Goal: Transaction & Acquisition: Obtain resource

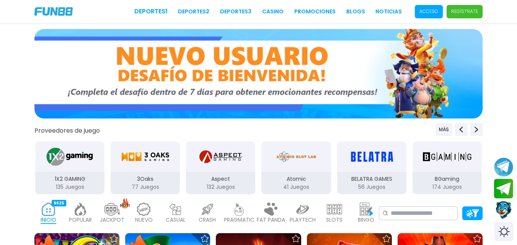
click at [501, 43] on div at bounding box center [258, 75] width 517 height 93
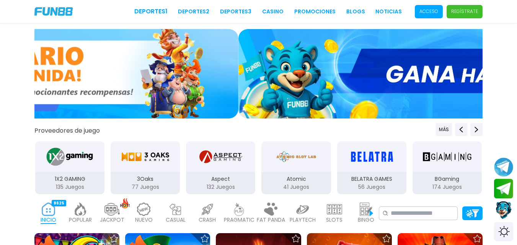
drag, startPoint x: 426, startPoint y: 3, endPoint x: 427, endPoint y: 8, distance: 5.0
click at [426, 5] on div "Deportes 1 Deportes 2 Deportes 3 CASINO Promociones BLOGS NOTICIAS Acceso Regís…" at bounding box center [258, 11] width 517 height 23
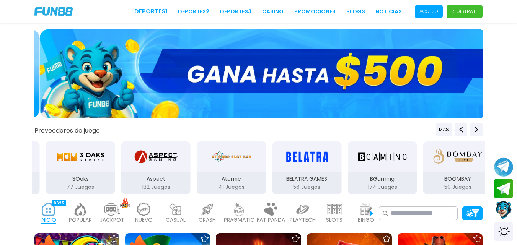
click at [428, 13] on p "Acceso" at bounding box center [428, 11] width 19 height 7
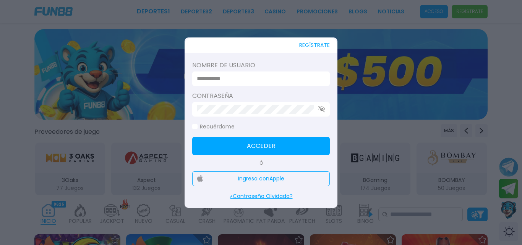
click at [299, 72] on div at bounding box center [261, 79] width 138 height 15
click at [294, 76] on input at bounding box center [259, 78] width 124 height 9
type input "**********"
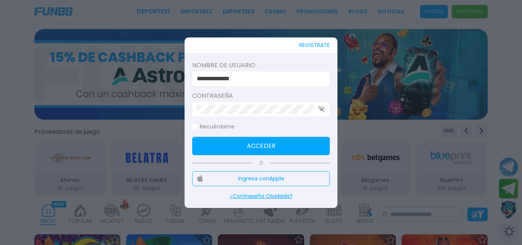
click at [264, 139] on button "Acceder" at bounding box center [261, 146] width 138 height 18
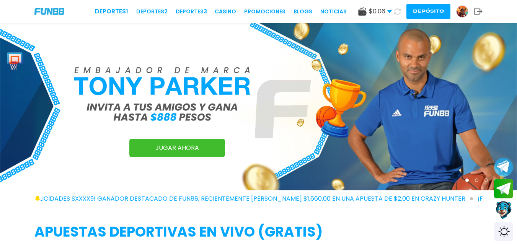
click at [428, 15] on button "Depósito" at bounding box center [428, 11] width 44 height 15
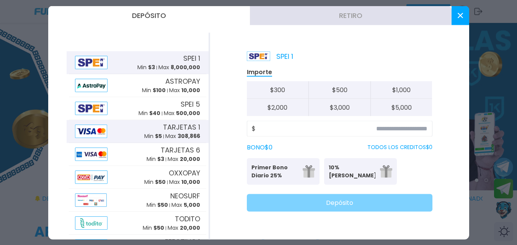
click at [178, 132] on span "308,866" at bounding box center [188, 136] width 23 height 8
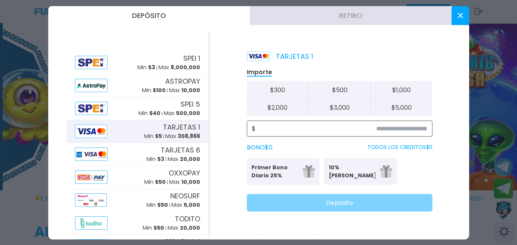
click at [307, 129] on input at bounding box center [341, 128] width 172 height 9
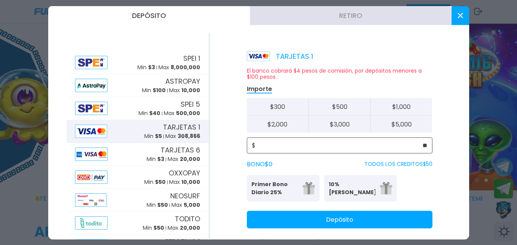
type input "**"
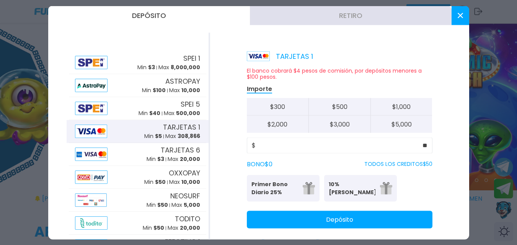
click at [330, 222] on button "Depósito" at bounding box center [339, 220] width 185 height 18
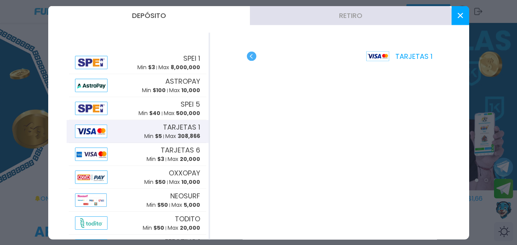
click at [457, 17] on icon at bounding box center [459, 15] width 5 height 5
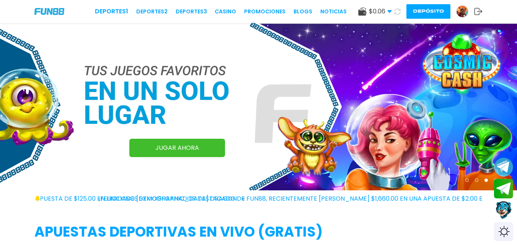
click at [397, 10] on icon at bounding box center [397, 11] width 8 height 8
click at [397, 11] on icon at bounding box center [397, 11] width 9 height 9
click at [397, 12] on icon at bounding box center [397, 11] width 8 height 8
click at [398, 12] on icon at bounding box center [397, 11] width 9 height 9
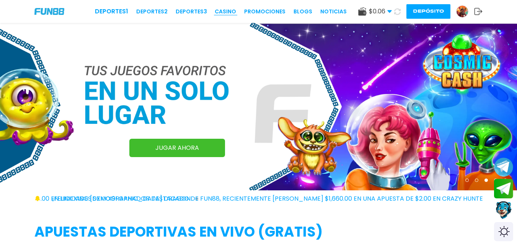
click at [233, 11] on link "CASINO" at bounding box center [225, 12] width 21 height 8
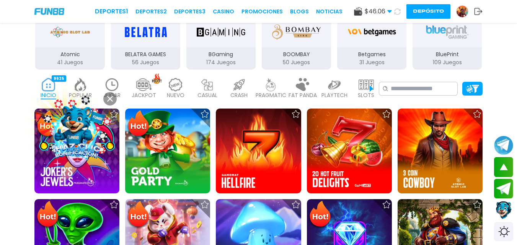
scroll to position [122, 0]
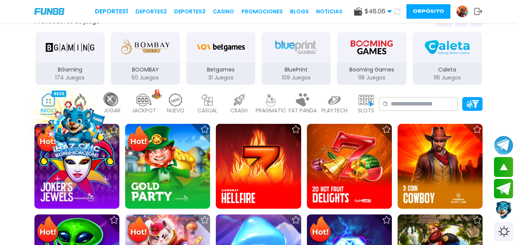
click at [112, 104] on button at bounding box center [109, 98] width 13 height 13
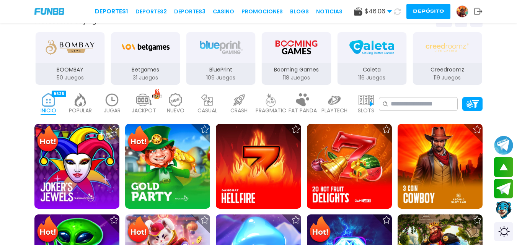
click at [112, 104] on img at bounding box center [111, 99] width 15 height 13
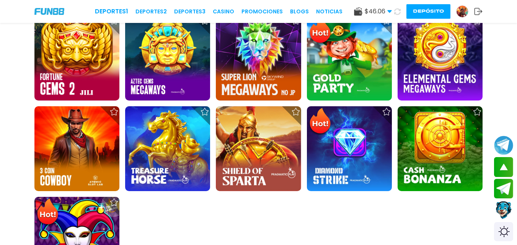
scroll to position [337, 0]
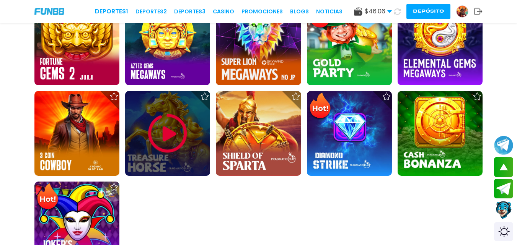
click at [170, 130] on img at bounding box center [168, 134] width 46 height 46
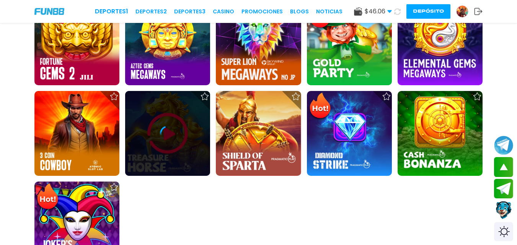
click at [169, 130] on icon at bounding box center [167, 133] width 15 height 15
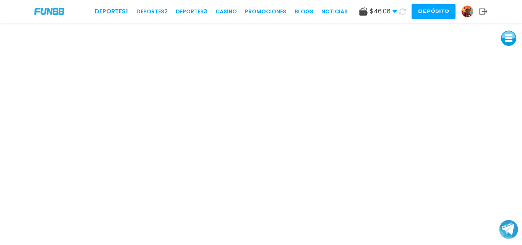
click at [400, 9] on icon at bounding box center [403, 11] width 8 height 8
click at [393, 7] on span "$ 46.06" at bounding box center [383, 11] width 27 height 9
click at [401, 9] on use at bounding box center [402, 11] width 9 height 9
click at [397, 8] on div "$ 0 Dinero Real $ 0 Depósito Retiro Depósito" at bounding box center [429, 11] width 115 height 15
click at [396, 8] on span "$ 0" at bounding box center [390, 11] width 14 height 9
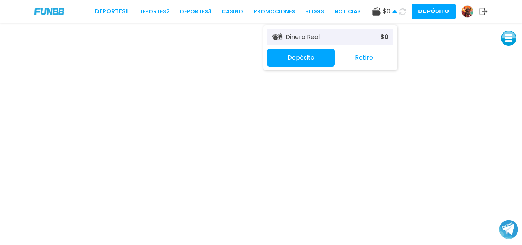
click at [237, 8] on link "CASINO" at bounding box center [232, 12] width 21 height 8
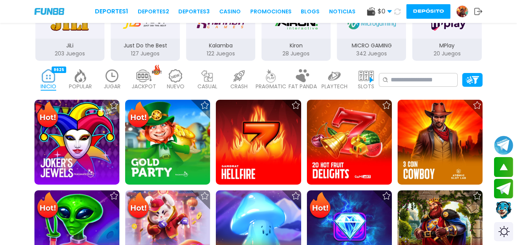
scroll to position [184, 0]
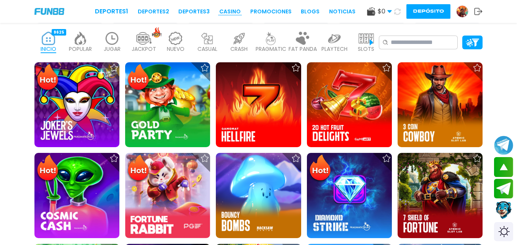
click at [239, 10] on link "CASINO" at bounding box center [229, 12] width 21 height 8
click at [238, 10] on link "CASINO" at bounding box center [229, 12] width 21 height 8
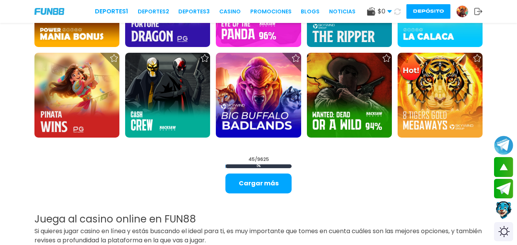
scroll to position [923, 0]
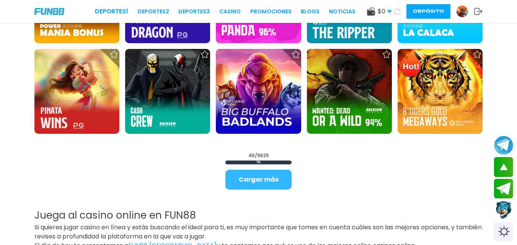
click at [263, 176] on button "Cargar más" at bounding box center [258, 180] width 66 height 20
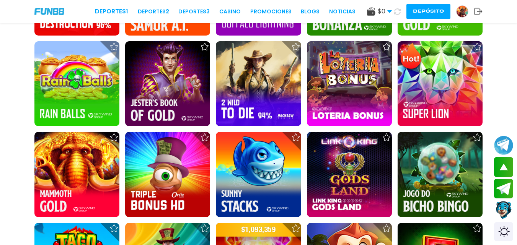
scroll to position [1122, 0]
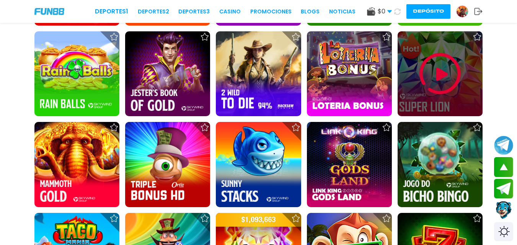
click at [476, 35] on icon at bounding box center [477, 37] width 8 height 8
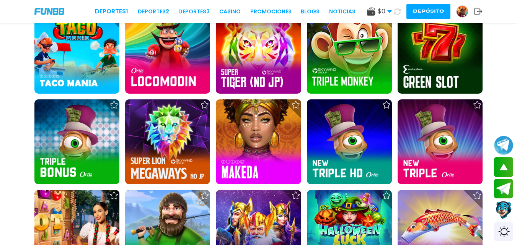
scroll to position [1332, 0]
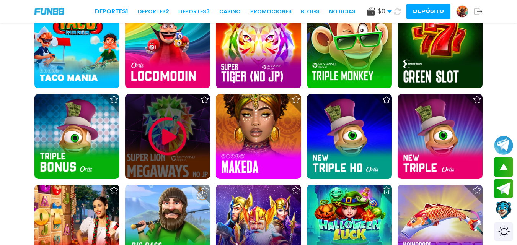
click at [206, 99] on icon at bounding box center [205, 100] width 8 height 8
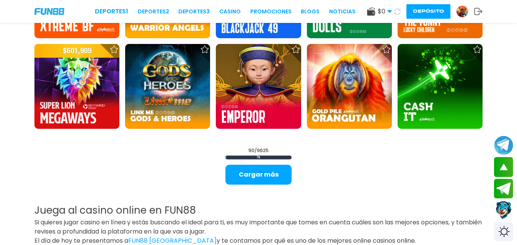
scroll to position [1755, 0]
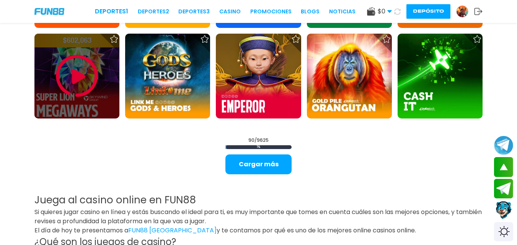
click at [114, 41] on icon at bounding box center [114, 39] width 8 height 8
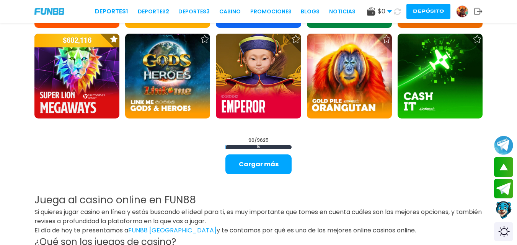
click at [415, 13] on button "Depósito" at bounding box center [428, 11] width 44 height 15
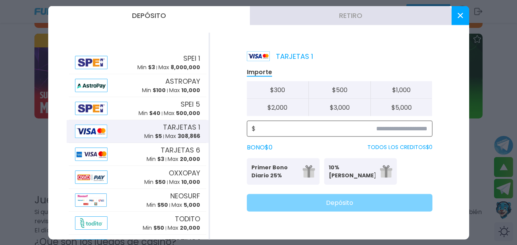
click at [312, 129] on input at bounding box center [341, 128] width 172 height 9
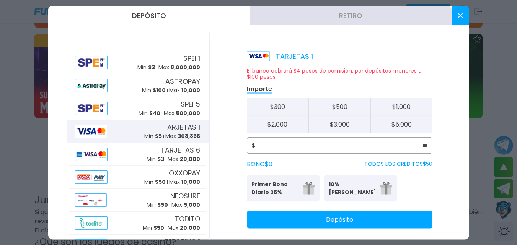
type input "**"
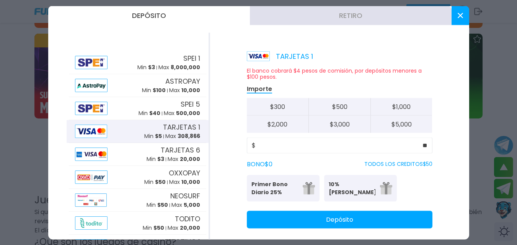
click at [340, 216] on button "Depósito" at bounding box center [339, 220] width 185 height 18
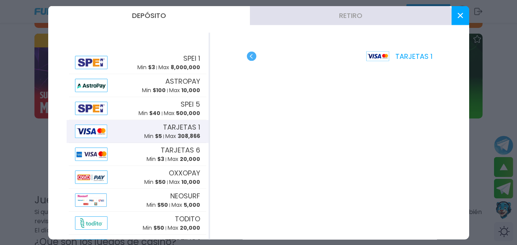
click at [456, 14] on button at bounding box center [460, 15] width 18 height 19
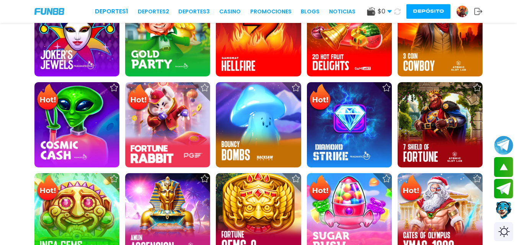
scroll to position [173, 0]
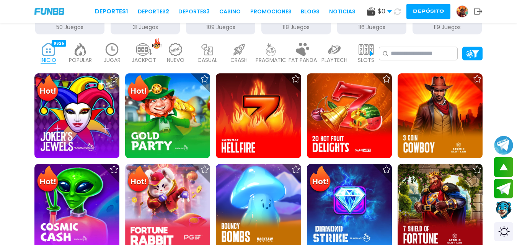
click at [107, 53] on img at bounding box center [111, 49] width 15 height 13
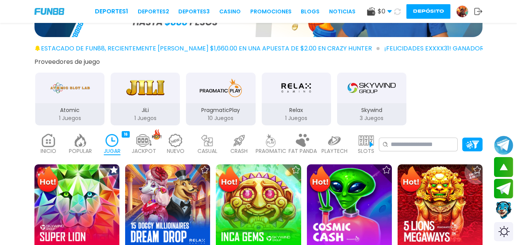
scroll to position [78, 0]
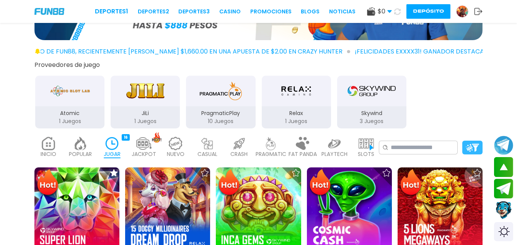
click at [475, 149] on img at bounding box center [471, 148] width 13 height 8
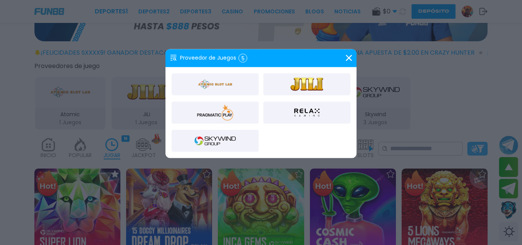
click at [475, 148] on div at bounding box center [261, 122] width 522 height 245
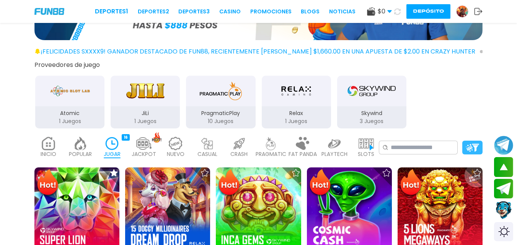
click at [475, 148] on img at bounding box center [471, 148] width 13 height 8
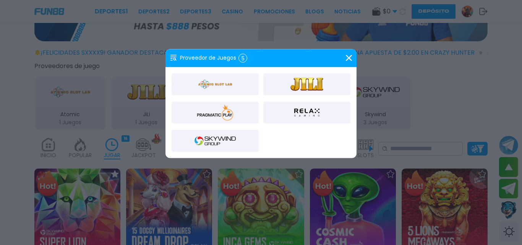
click at [241, 59] on div "5" at bounding box center [243, 58] width 9 height 9
drag, startPoint x: 216, startPoint y: 57, endPoint x: 208, endPoint y: 55, distance: 8.1
click at [208, 55] on div "Proveedor de Juegos 5" at bounding box center [208, 58] width 77 height 9
click at [171, 57] on icon at bounding box center [173, 58] width 7 height 7
click at [171, 57] on use at bounding box center [174, 58] width 6 height 6
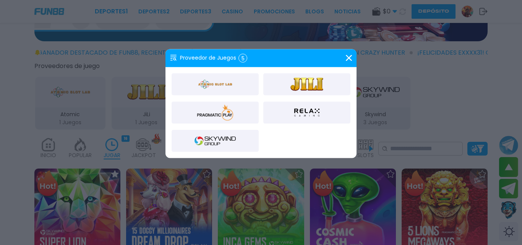
click at [349, 59] on icon at bounding box center [349, 58] width 6 height 6
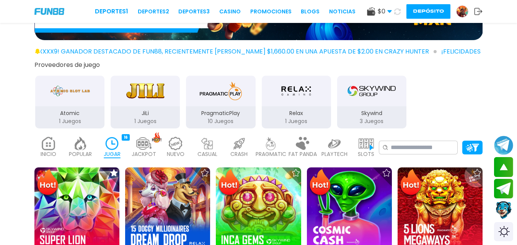
click at [80, 152] on p "POPULAR" at bounding box center [80, 154] width 23 height 8
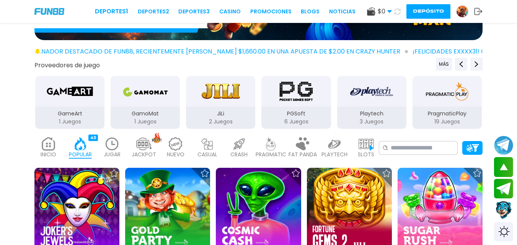
click at [52, 147] on img at bounding box center [48, 143] width 15 height 13
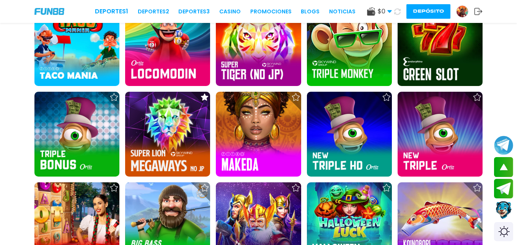
scroll to position [1339, 0]
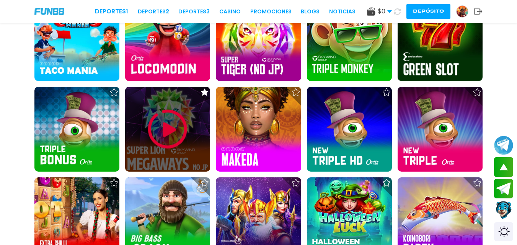
click at [176, 121] on img at bounding box center [168, 129] width 46 height 46
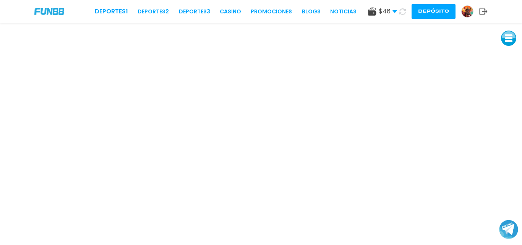
click at [401, 11] on icon at bounding box center [403, 11] width 7 height 7
click at [238, 9] on link "CASINO" at bounding box center [230, 12] width 21 height 8
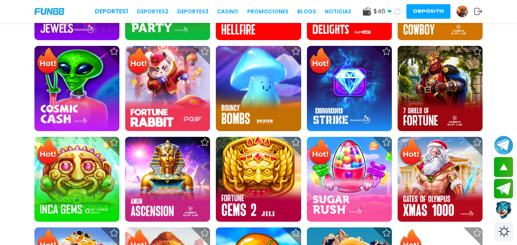
scroll to position [296, 0]
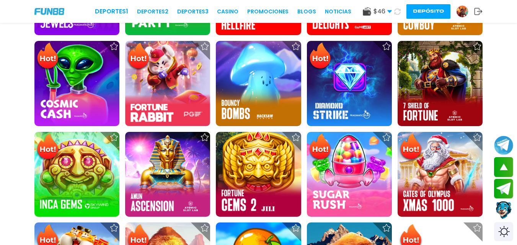
click at [396, 12] on icon at bounding box center [396, 11] width 9 height 9
click at [396, 11] on icon at bounding box center [397, 11] width 8 height 8
click at [396, 11] on icon at bounding box center [397, 12] width 8 height 8
click at [396, 11] on icon at bounding box center [397, 11] width 8 height 8
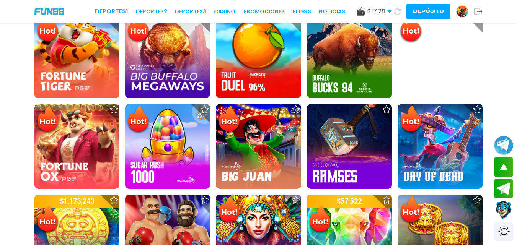
scroll to position [82, 0]
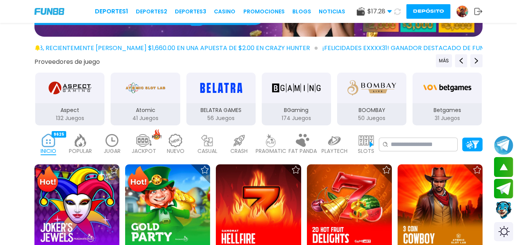
click at [115, 141] on img at bounding box center [111, 140] width 15 height 13
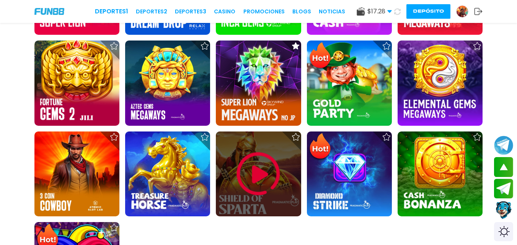
scroll to position [311, 0]
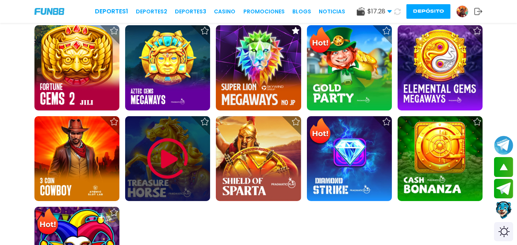
click at [183, 156] on img at bounding box center [168, 159] width 46 height 46
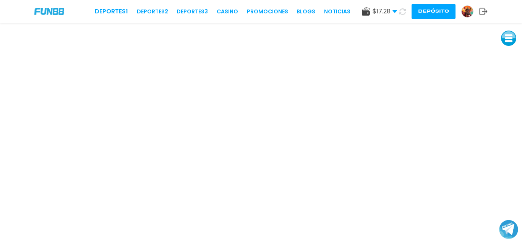
click at [468, 9] on img at bounding box center [467, 11] width 11 height 11
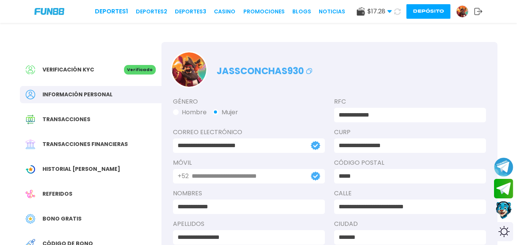
click at [71, 215] on span "Bono Gratis" at bounding box center [61, 219] width 39 height 8
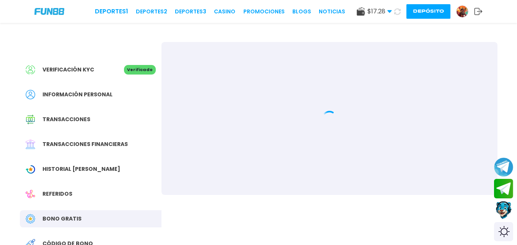
click at [390, 129] on div at bounding box center [329, 118] width 336 height 153
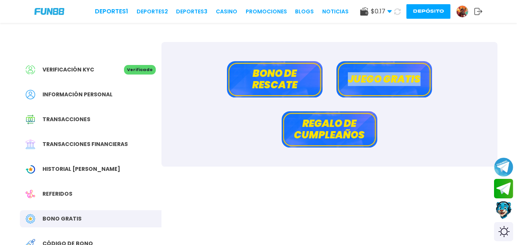
drag, startPoint x: 433, startPoint y: 147, endPoint x: 317, endPoint y: 88, distance: 130.8
click at [317, 88] on div "Bono de rescate Juego gratis Regalo de cumpleaños" at bounding box center [329, 104] width 336 height 125
click at [283, 77] on button "Bono de rescate" at bounding box center [275, 79] width 96 height 36
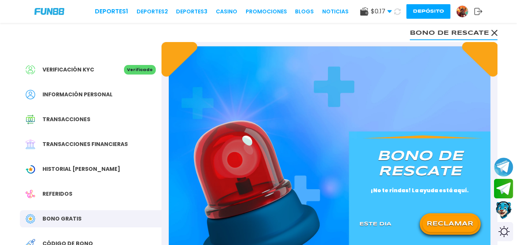
click at [440, 225] on button "RECLAMAR" at bounding box center [449, 224] width 55 height 16
click at [440, 225] on div at bounding box center [449, 225] width 55 height 10
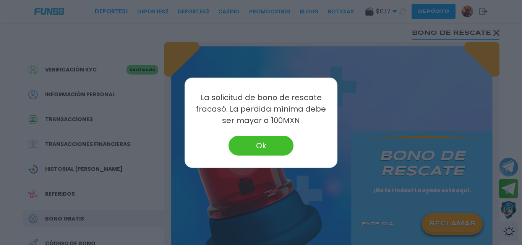
click at [440, 225] on div at bounding box center [261, 122] width 522 height 245
click at [440, 225] on button "RECLAMAR" at bounding box center [452, 224] width 55 height 16
click at [275, 170] on div at bounding box center [261, 122] width 522 height 245
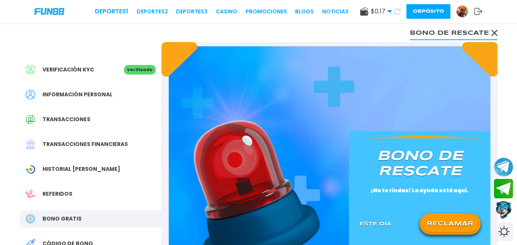
click at [434, 224] on button "RECLAMAR" at bounding box center [449, 224] width 55 height 16
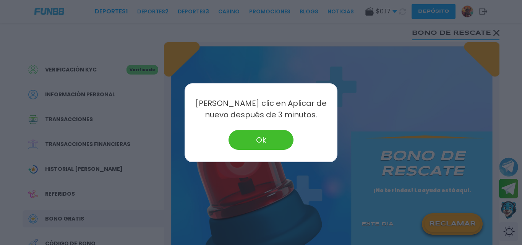
click at [267, 134] on button "Ok" at bounding box center [261, 140] width 65 height 20
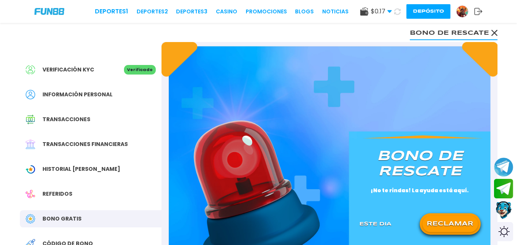
click at [428, 220] on button "RECLAMAR" at bounding box center [449, 224] width 55 height 16
click at [428, 220] on div at bounding box center [449, 225] width 55 height 10
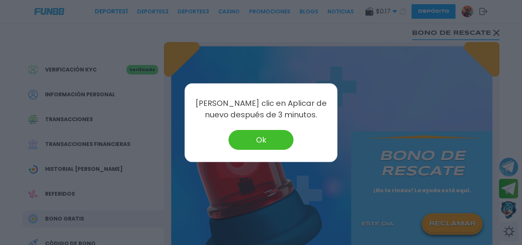
click at [272, 141] on button "Ok" at bounding box center [261, 140] width 65 height 20
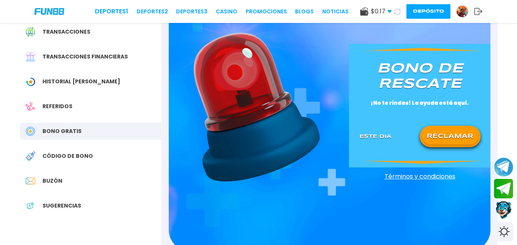
scroll to position [86, 0]
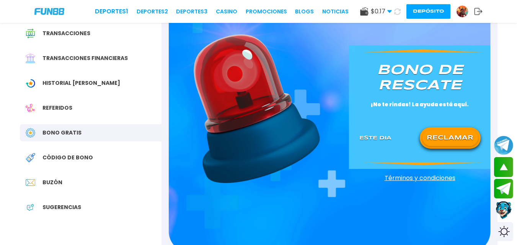
click at [62, 116] on div "Referidos" at bounding box center [90, 107] width 141 height 17
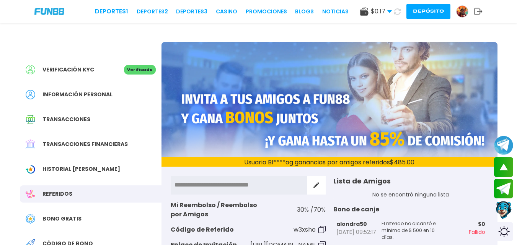
click at [62, 217] on span "Bono Gratis" at bounding box center [61, 219] width 39 height 8
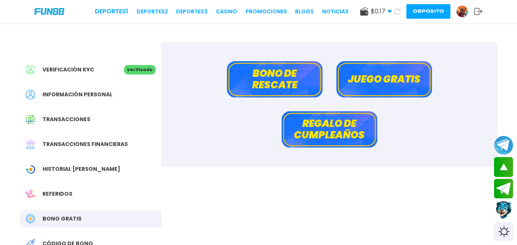
click at [397, 73] on button "Juego gratis" at bounding box center [384, 79] width 96 height 36
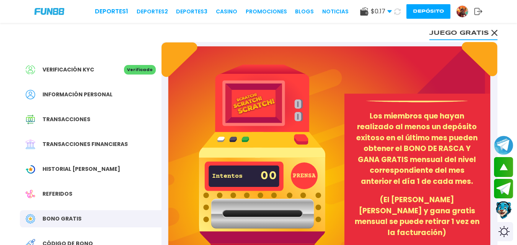
click at [301, 171] on button "PRENSA" at bounding box center [304, 176] width 27 height 27
click at [62, 218] on span "Bono Gratis" at bounding box center [61, 219] width 39 height 8
click at [494, 31] on icon at bounding box center [494, 33] width 6 height 6
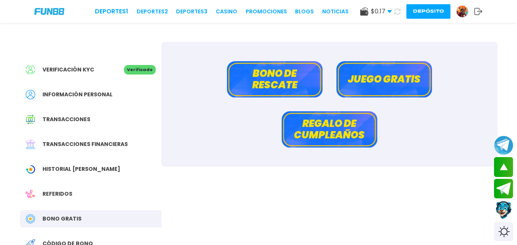
click at [311, 82] on button "Bono de rescate" at bounding box center [275, 79] width 96 height 36
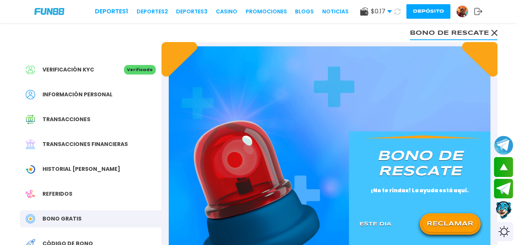
click at [433, 221] on button "RECLAMAR" at bounding box center [449, 224] width 55 height 16
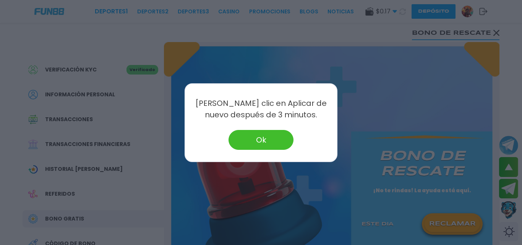
click at [431, 219] on div at bounding box center [261, 122] width 522 height 245
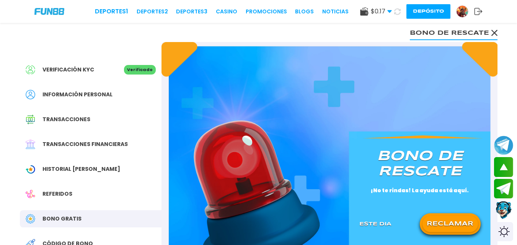
click at [431, 219] on button "RECLAMAR" at bounding box center [449, 224] width 55 height 16
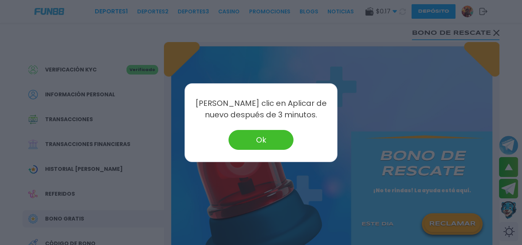
click at [436, 221] on div at bounding box center [261, 122] width 522 height 245
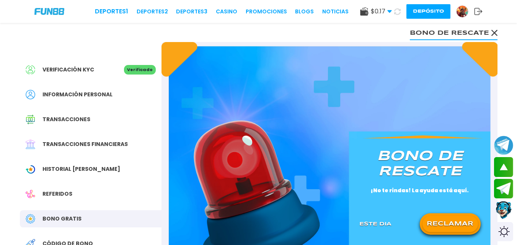
click at [436, 221] on button "RECLAMAR" at bounding box center [449, 224] width 55 height 16
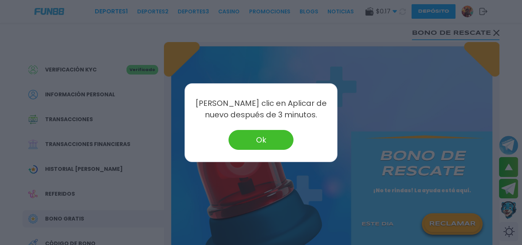
click at [255, 133] on button "Ok" at bounding box center [261, 140] width 65 height 20
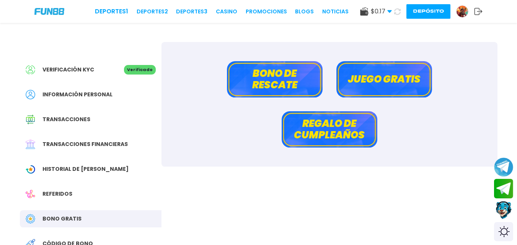
click at [262, 71] on button "Bono de rescate" at bounding box center [275, 79] width 96 height 36
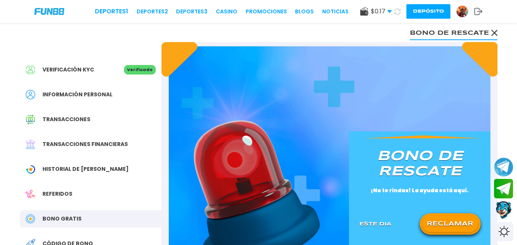
click at [439, 215] on div "RECLAMAR" at bounding box center [450, 223] width 61 height 21
click at [439, 220] on button "RECLAMAR" at bounding box center [449, 224] width 55 height 16
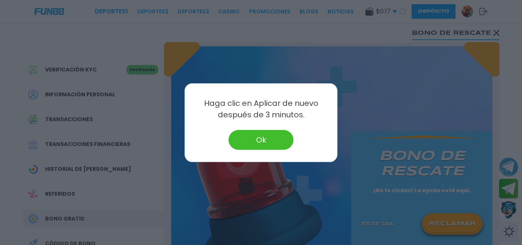
click at [257, 144] on button "Ok" at bounding box center [261, 140] width 65 height 20
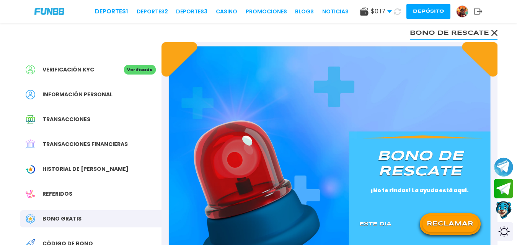
click at [447, 222] on button "RECLAMAR" at bounding box center [449, 224] width 55 height 16
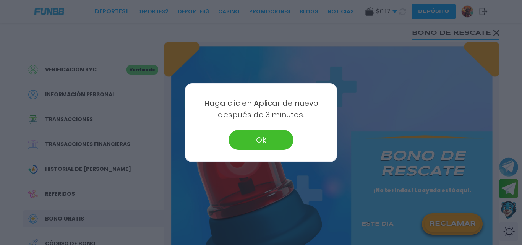
click at [271, 134] on button "Ok" at bounding box center [261, 140] width 65 height 20
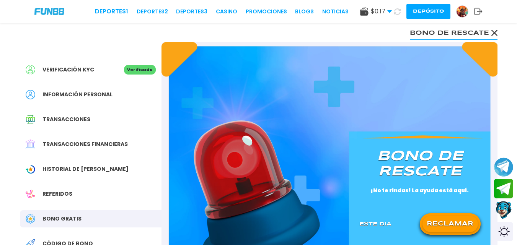
click at [397, 10] on icon at bounding box center [397, 11] width 7 height 7
click at [397, 9] on use at bounding box center [397, 11] width 7 height 7
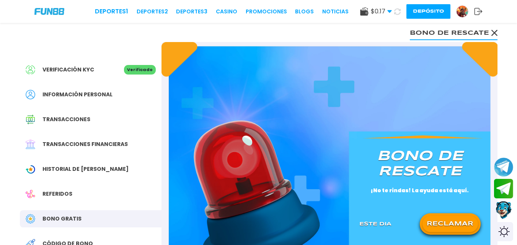
click at [398, 9] on use at bounding box center [397, 11] width 7 height 7
click at [398, 8] on icon at bounding box center [397, 11] width 7 height 7
click at [398, 8] on button at bounding box center [397, 12] width 12 height 12
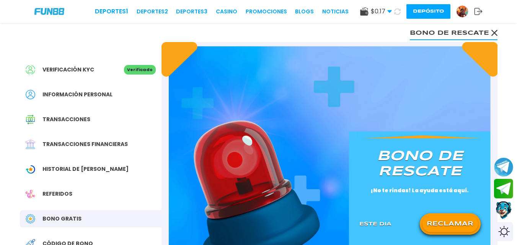
click at [398, 8] on button at bounding box center [397, 11] width 11 height 11
click at [397, 7] on button at bounding box center [397, 11] width 11 height 11
click at [397, 7] on button at bounding box center [397, 12] width 12 height 12
click at [397, 7] on button at bounding box center [397, 11] width 14 height 14
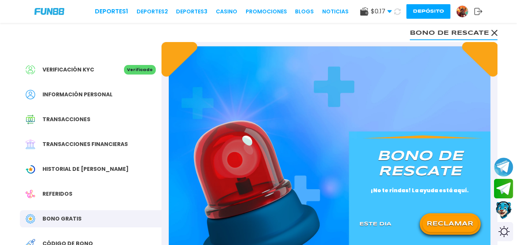
click at [397, 7] on button at bounding box center [397, 11] width 11 height 11
click at [397, 7] on button at bounding box center [397, 11] width 13 height 13
click at [82, 170] on span "Historial de [PERSON_NAME]" at bounding box center [85, 169] width 86 height 8
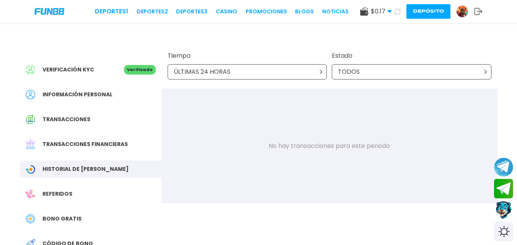
click at [60, 217] on span "Bono Gratis" at bounding box center [61, 219] width 39 height 8
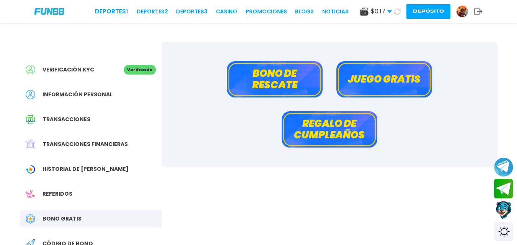
click at [253, 78] on button "Bono de rescate" at bounding box center [275, 79] width 96 height 36
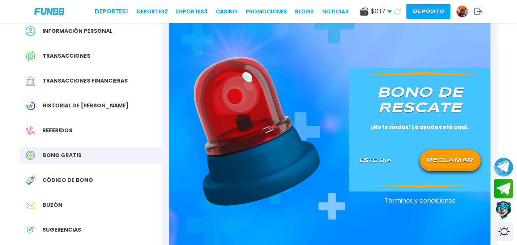
scroll to position [90, 0]
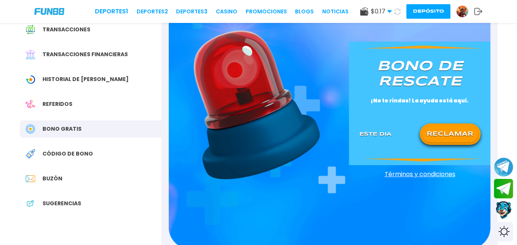
click at [437, 129] on button "RECLAMAR" at bounding box center [449, 134] width 55 height 16
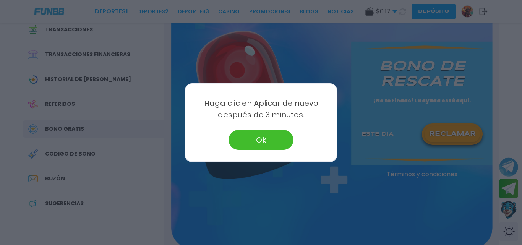
click at [437, 129] on div at bounding box center [261, 122] width 522 height 245
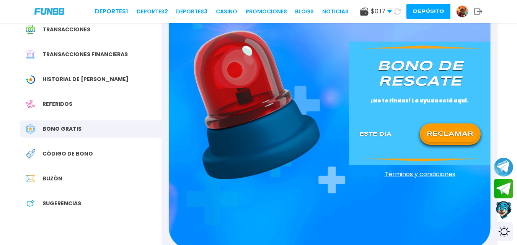
click at [437, 129] on button "RECLAMAR" at bounding box center [449, 134] width 55 height 16
click at [437, 128] on button at bounding box center [449, 134] width 55 height 16
click at [436, 128] on button at bounding box center [449, 134] width 55 height 16
click at [435, 127] on button "RECLAMAR" at bounding box center [449, 134] width 55 height 16
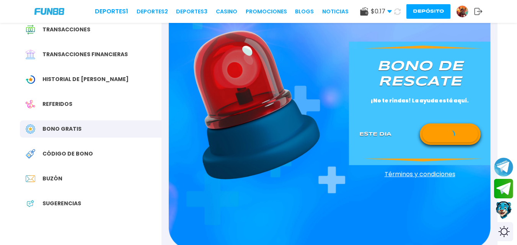
click at [435, 127] on button at bounding box center [449, 134] width 55 height 16
click at [435, 127] on button "RECLAMAR" at bounding box center [449, 134] width 55 height 16
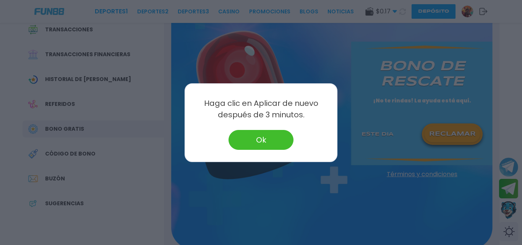
click at [435, 127] on div at bounding box center [261, 122] width 522 height 245
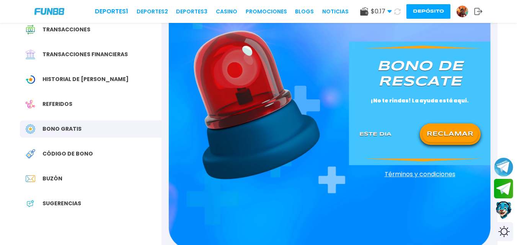
click at [435, 127] on button "RECLAMAR" at bounding box center [449, 134] width 55 height 16
click at [435, 127] on button at bounding box center [449, 134] width 55 height 16
click at [434, 126] on button at bounding box center [449, 134] width 55 height 16
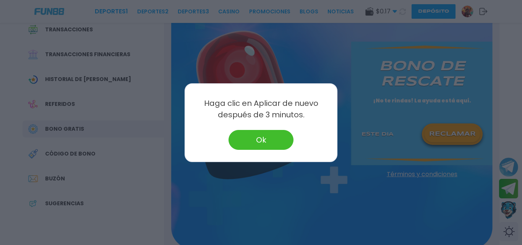
click at [434, 126] on div at bounding box center [261, 122] width 522 height 245
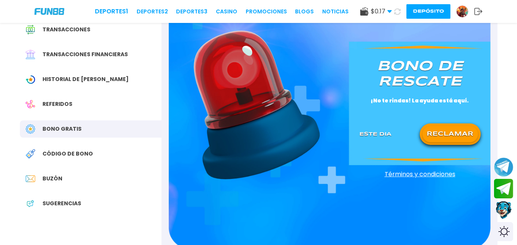
click at [434, 126] on button "RECLAMAR" at bounding box center [449, 134] width 55 height 16
click at [434, 126] on button at bounding box center [449, 134] width 55 height 16
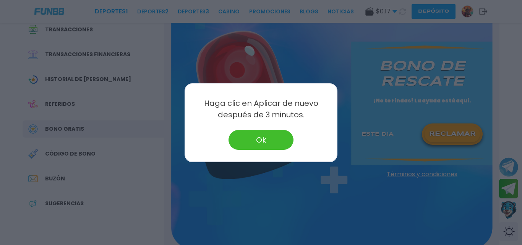
click at [434, 126] on div at bounding box center [261, 122] width 522 height 245
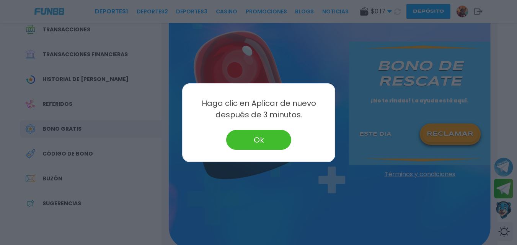
click at [434, 126] on button "RECLAMAR" at bounding box center [449, 134] width 55 height 16
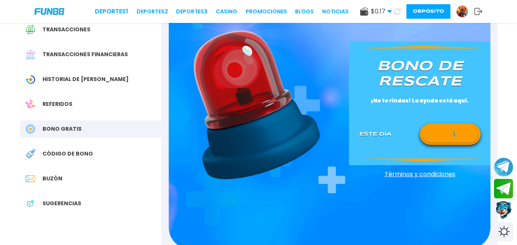
click at [434, 126] on button at bounding box center [449, 134] width 55 height 16
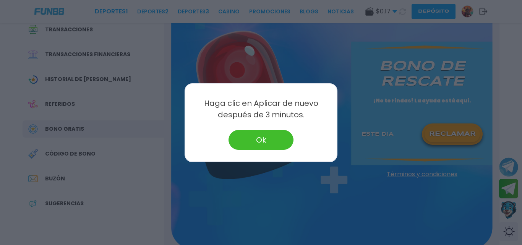
click at [434, 126] on div at bounding box center [261, 122] width 522 height 245
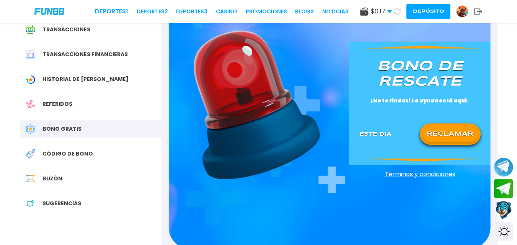
click at [434, 126] on button "RECLAMAR" at bounding box center [449, 134] width 55 height 16
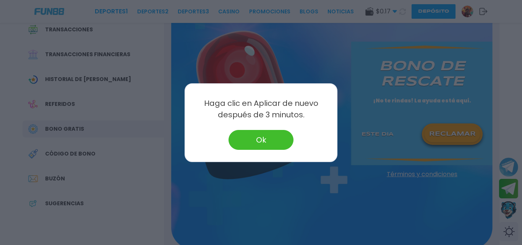
click at [434, 126] on div at bounding box center [261, 122] width 522 height 245
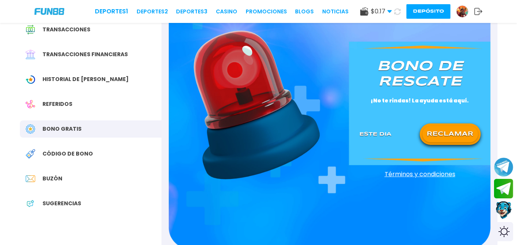
click at [434, 126] on button "RECLAMAR" at bounding box center [449, 134] width 55 height 16
click at [434, 126] on button at bounding box center [449, 134] width 55 height 16
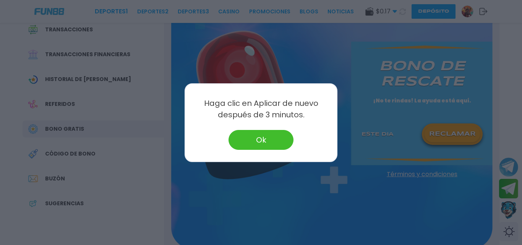
click at [434, 127] on div at bounding box center [261, 122] width 522 height 245
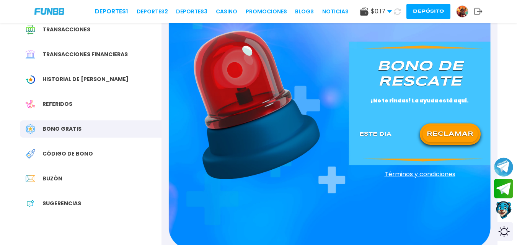
click at [434, 127] on button "RECLAMAR" at bounding box center [449, 134] width 55 height 16
click at [434, 127] on button at bounding box center [449, 134] width 55 height 16
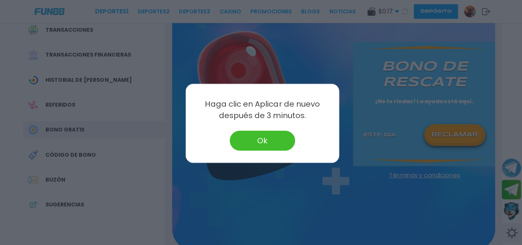
click at [434, 127] on div at bounding box center [261, 122] width 522 height 245
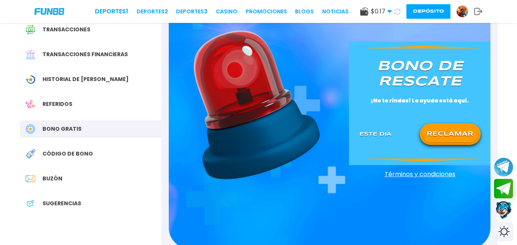
click at [434, 127] on button "RECLAMAR" at bounding box center [449, 134] width 55 height 16
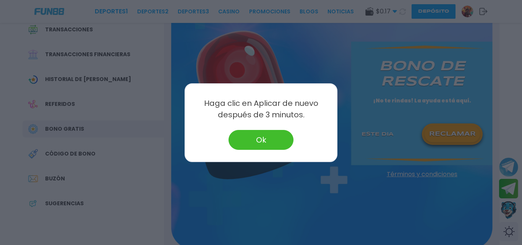
click at [434, 127] on div at bounding box center [261, 122] width 522 height 245
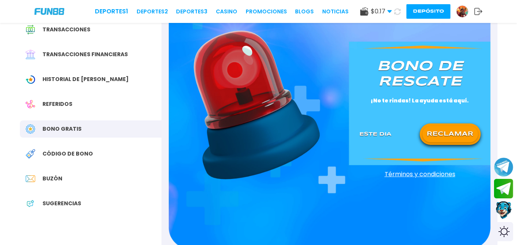
click at [434, 127] on button "RECLAMAR" at bounding box center [449, 134] width 55 height 16
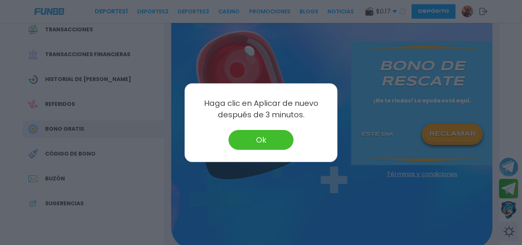
click at [434, 127] on div at bounding box center [261, 122] width 522 height 245
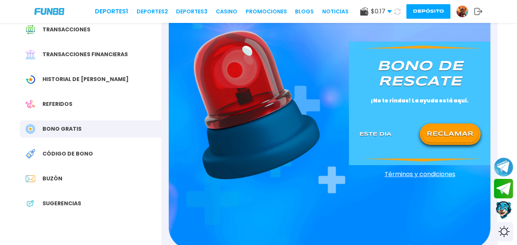
click at [434, 128] on button "RECLAMAR" at bounding box center [449, 134] width 55 height 16
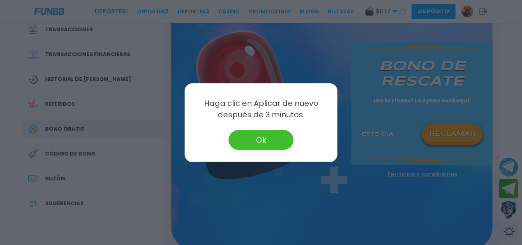
click at [452, 133] on div at bounding box center [261, 122] width 522 height 245
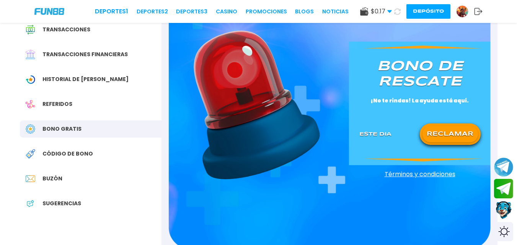
click at [451, 130] on button "RECLAMAR" at bounding box center [449, 134] width 55 height 16
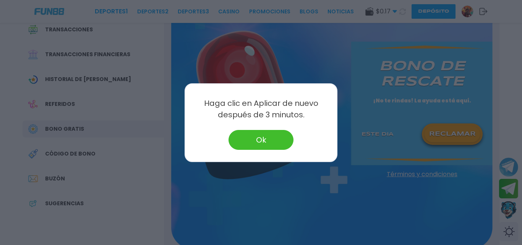
click at [451, 130] on div at bounding box center [261, 122] width 522 height 245
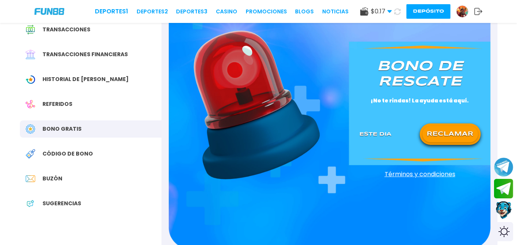
click at [451, 130] on button "RECLAMAR" at bounding box center [449, 134] width 55 height 16
click at [451, 130] on icon at bounding box center [450, 135] width 10 height 10
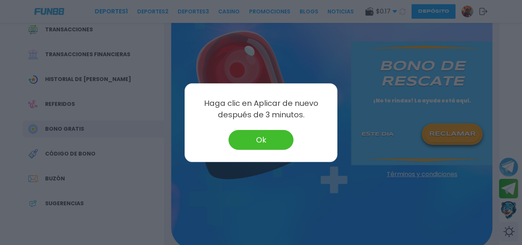
click at [448, 129] on div at bounding box center [261, 122] width 522 height 245
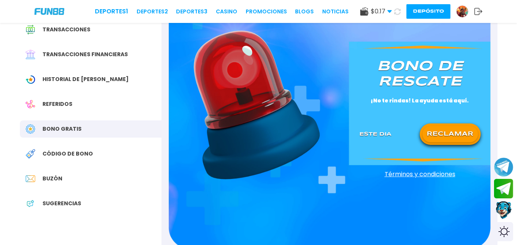
click at [448, 129] on button "RECLAMAR" at bounding box center [449, 134] width 55 height 16
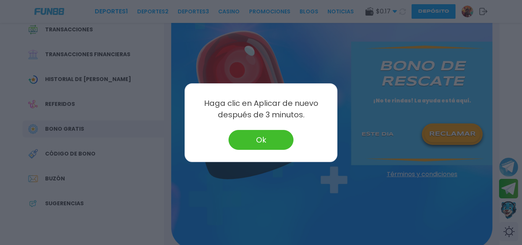
click at [263, 137] on button "Ok" at bounding box center [261, 140] width 65 height 20
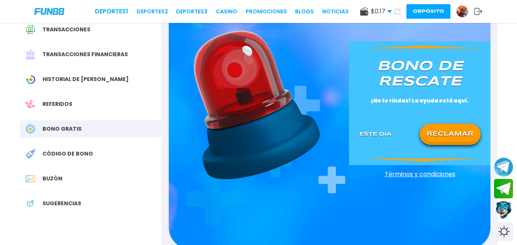
click at [57, 178] on span "Buzón" at bounding box center [52, 179] width 20 height 8
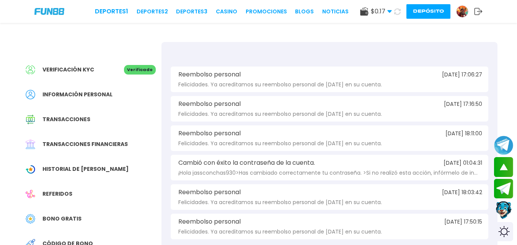
click at [57, 178] on div "Verificación KYC Verificado Información personal Transacciones Transacciones fi…" at bounding box center [90, 185] width 141 height 287
click at [60, 215] on div "Bono Gratis" at bounding box center [90, 218] width 141 height 17
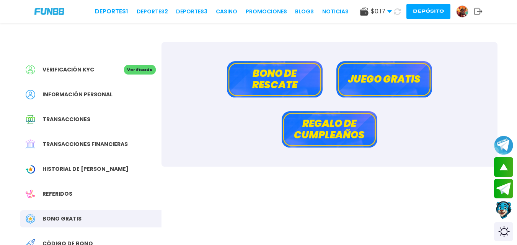
click at [296, 74] on button "Bono de rescate" at bounding box center [275, 79] width 96 height 36
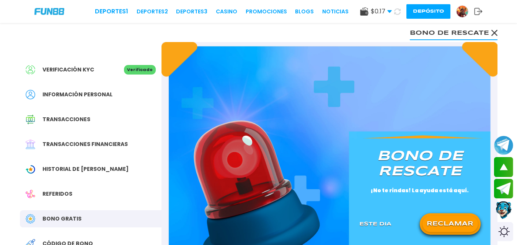
click at [437, 223] on button "RECLAMAR" at bounding box center [449, 224] width 55 height 16
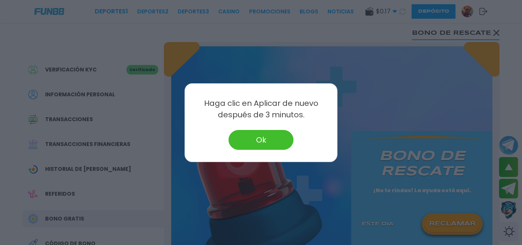
click at [282, 138] on button "Ok" at bounding box center [261, 140] width 65 height 20
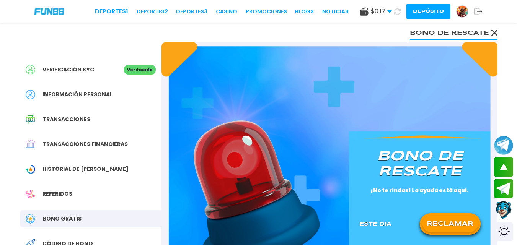
click at [434, 225] on button "RECLAMAR" at bounding box center [449, 224] width 55 height 16
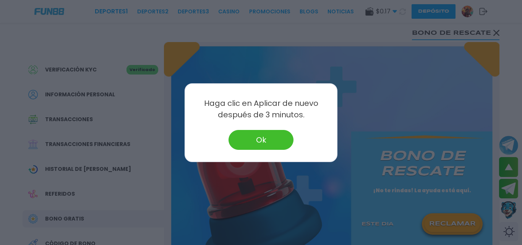
click at [270, 133] on button "Ok" at bounding box center [261, 140] width 65 height 20
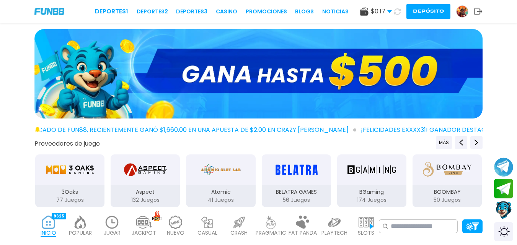
click at [395, 11] on icon at bounding box center [397, 11] width 9 height 9
click at [395, 11] on icon at bounding box center [397, 11] width 8 height 8
click at [395, 11] on icon at bounding box center [397, 11] width 7 height 7
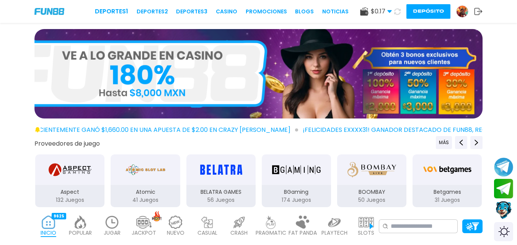
click at [463, 11] on img at bounding box center [461, 11] width 11 height 11
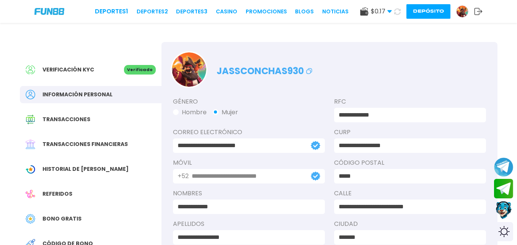
click at [68, 214] on div "Bono Gratis" at bounding box center [90, 218] width 141 height 17
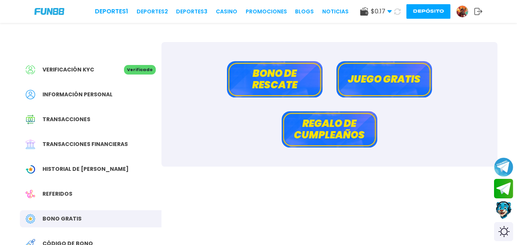
click at [295, 86] on button "Bono de rescate" at bounding box center [275, 79] width 96 height 36
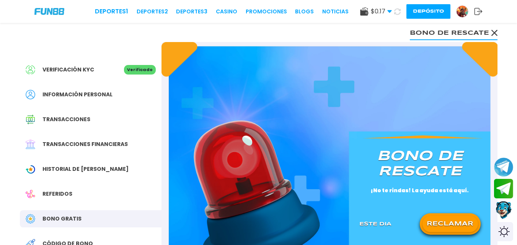
click at [443, 220] on button "RECLAMAR" at bounding box center [449, 224] width 55 height 16
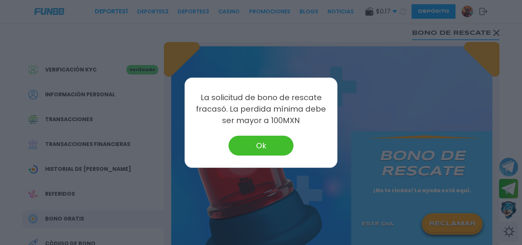
click at [275, 147] on button "Ok" at bounding box center [261, 146] width 65 height 20
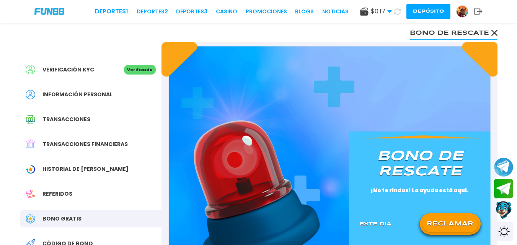
click at [437, 220] on button "RECLAMAR" at bounding box center [449, 224] width 55 height 16
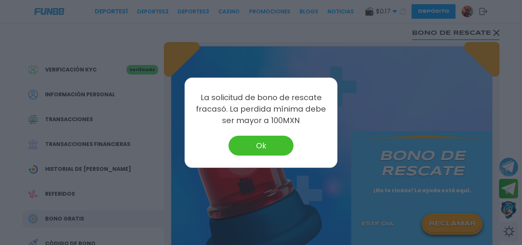
click at [284, 148] on button "Ok" at bounding box center [261, 146] width 65 height 20
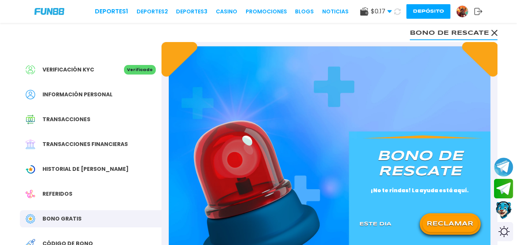
click at [439, 217] on button "RECLAMAR" at bounding box center [449, 224] width 55 height 16
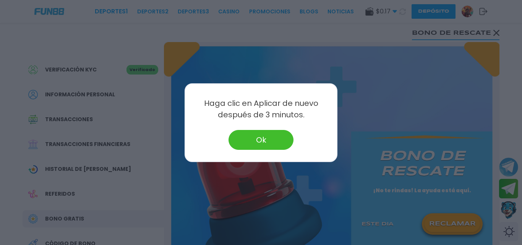
click at [283, 134] on button "Ok" at bounding box center [261, 140] width 65 height 20
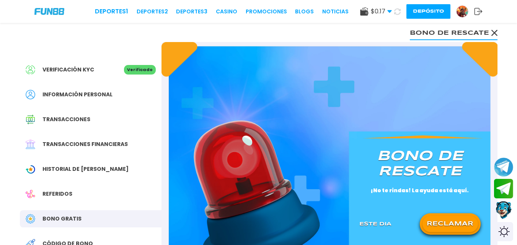
click at [449, 225] on button "RECLAMAR" at bounding box center [449, 224] width 55 height 16
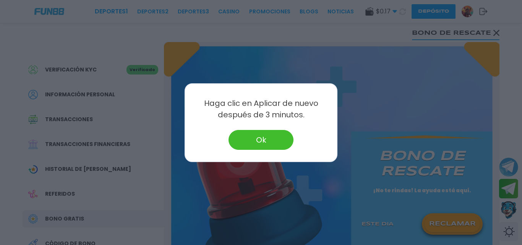
click at [283, 137] on button "Ok" at bounding box center [261, 140] width 65 height 20
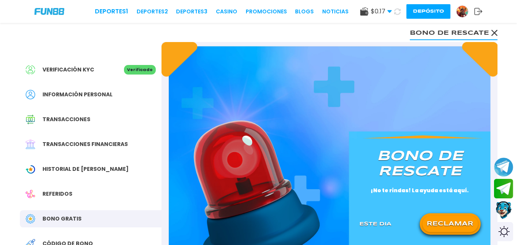
click at [434, 222] on button "RECLAMAR" at bounding box center [449, 224] width 55 height 16
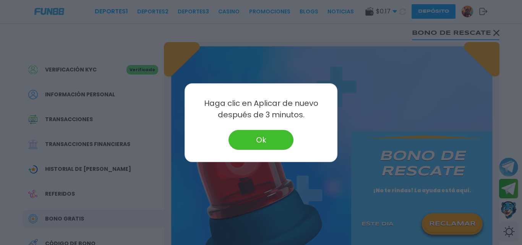
click at [281, 137] on button "Ok" at bounding box center [261, 140] width 65 height 20
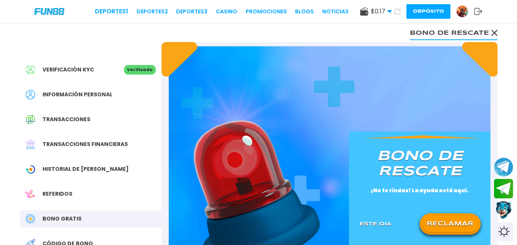
click at [429, 220] on button "RECLAMAR" at bounding box center [449, 224] width 55 height 16
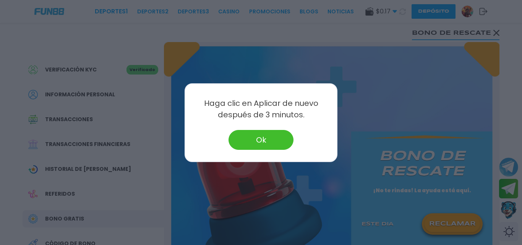
click at [281, 143] on button "Ok" at bounding box center [261, 140] width 65 height 20
